Goal: Task Accomplishment & Management: Manage account settings

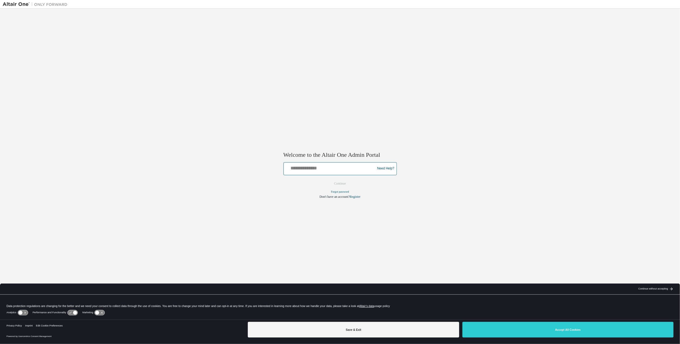
click at [353, 169] on input "text" at bounding box center [330, 168] width 89 height 8
type input "**********"
click at [343, 182] on button "Continue" at bounding box center [339, 183] width 23 height 8
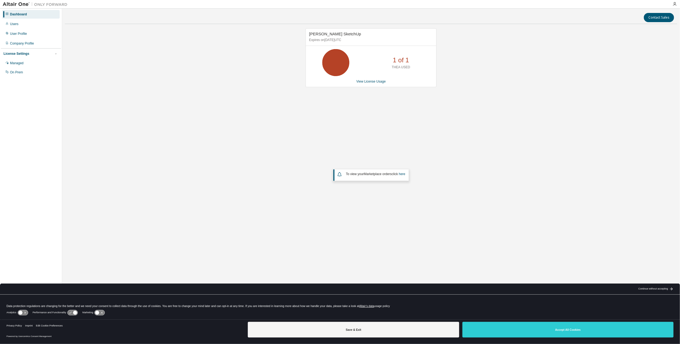
click at [386, 134] on div "Thea Render SketchUp Expires on October 4, 2025 UTC 1 of 1 THEA USED View Licen…" at bounding box center [371, 140] width 612 height 224
click at [519, 91] on div "Thea Render SketchUp Expires on October 4, 2025 UTC 1 of 1 THEA USED View Licen…" at bounding box center [371, 140] width 612 height 224
click at [428, 135] on div "Thea Render SketchUp Expires on October 4, 2025 UTC 1 of 1 THEA USED View Licen…" at bounding box center [371, 140] width 612 height 224
